Goal: Register for event/course

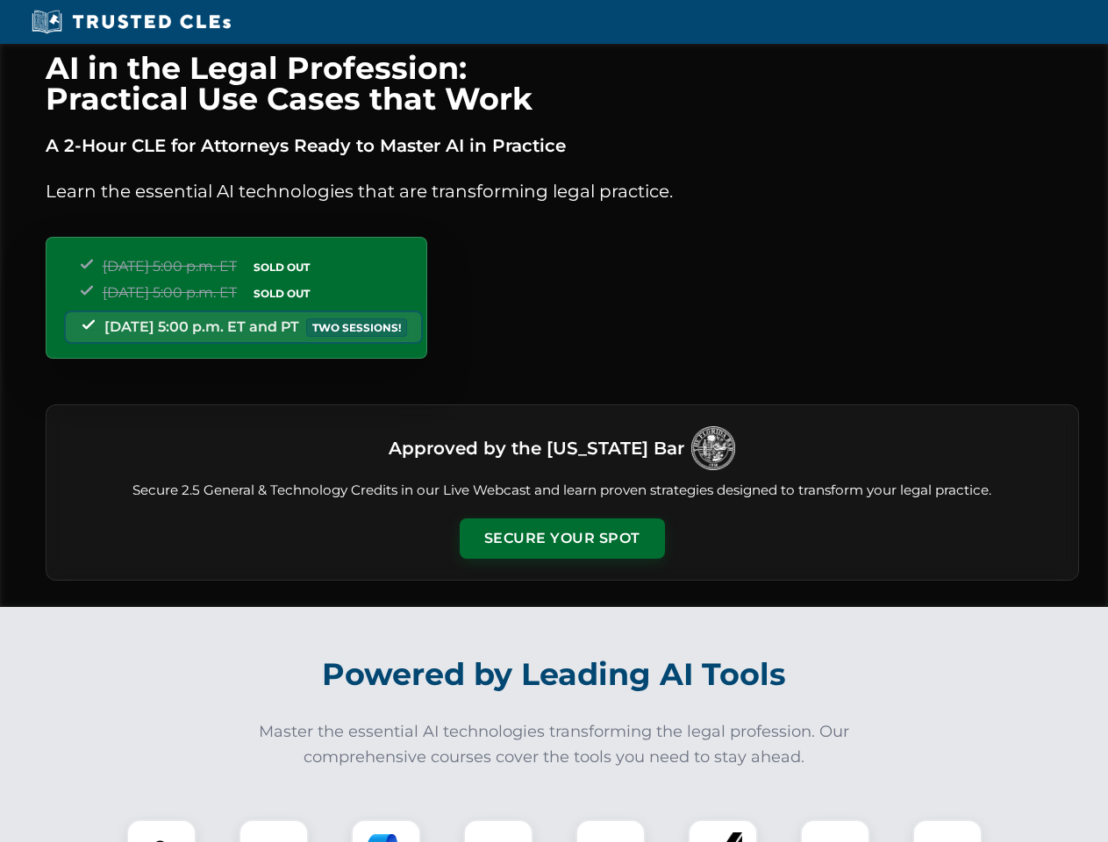
click at [561, 538] on button "Secure Your Spot" at bounding box center [561, 538] width 205 height 40
click at [161, 830] on img at bounding box center [161, 854] width 51 height 51
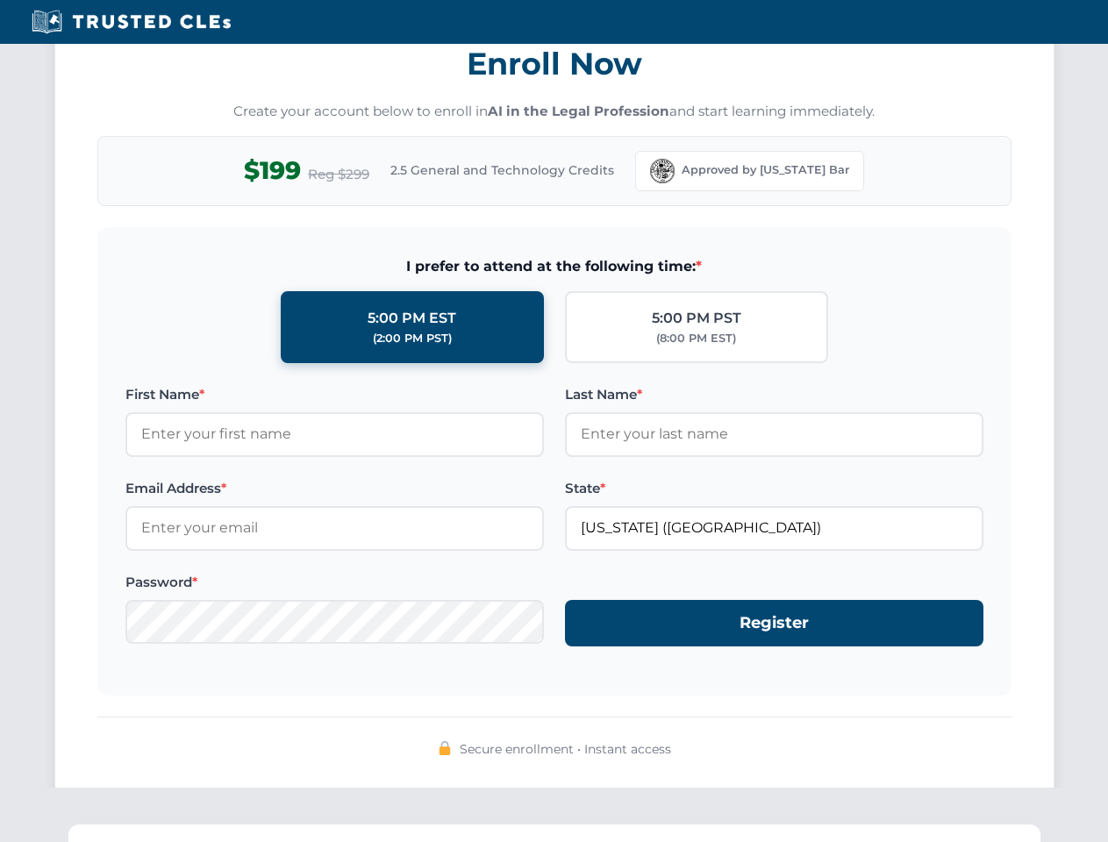
scroll to position [1721, 0]
